Goal: Find specific page/section: Find specific page/section

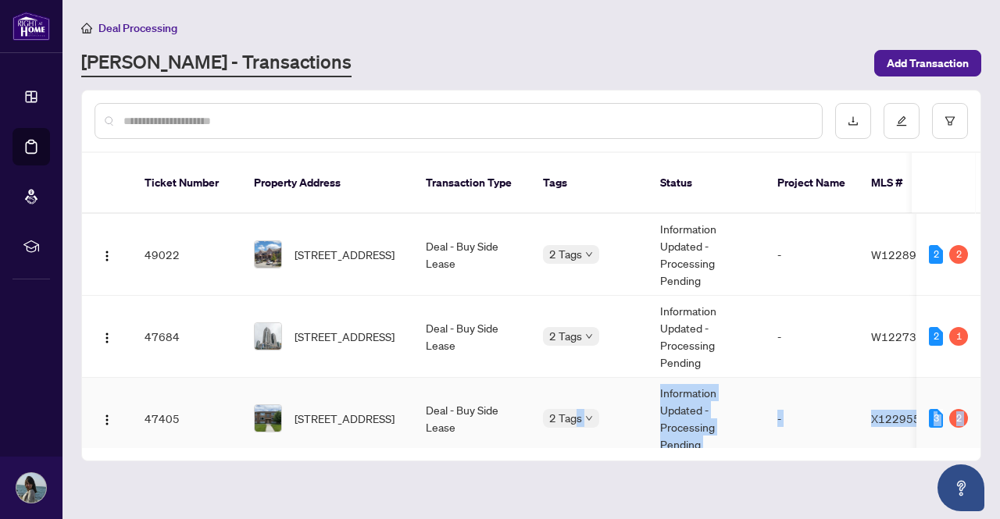
scroll to position [111, 0]
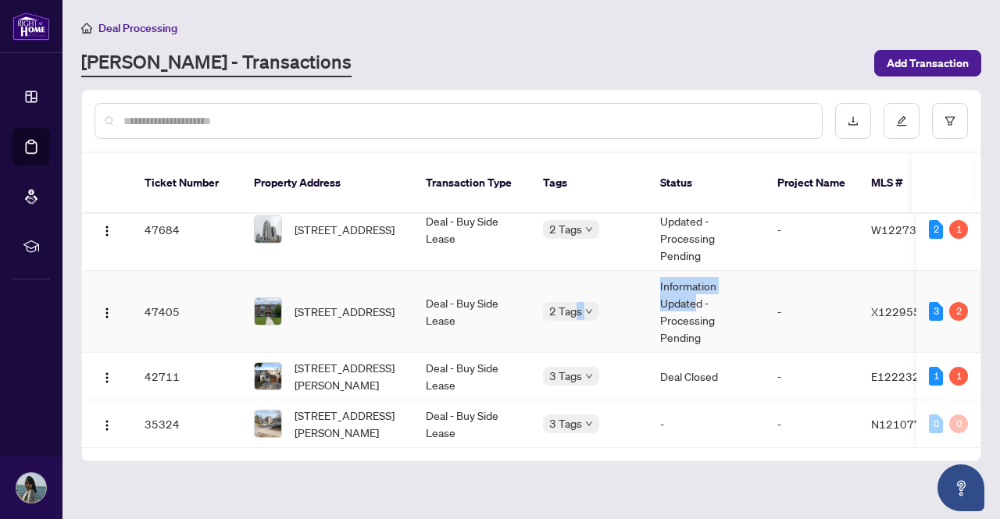
drag, startPoint x: 577, startPoint y: 423, endPoint x: 706, endPoint y: 272, distance: 198.3
click at [706, 272] on tr "47405 5-9 Riverview Blvd, St. Catharines, Ontario L2T 3L5, Canada Deal - Buy Si…" at bounding box center [842, 312] width 1520 height 82
